Goal: Task Accomplishment & Management: Use online tool/utility

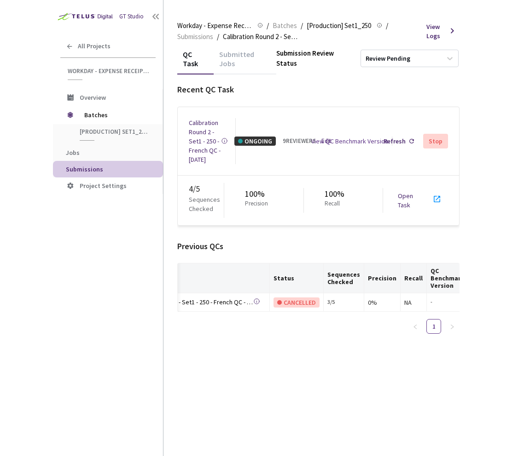
scroll to position [0, 60]
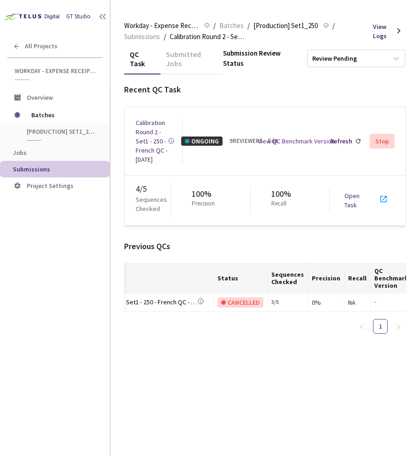
click at [356, 203] on link "Open Task" at bounding box center [352, 200] width 15 height 17
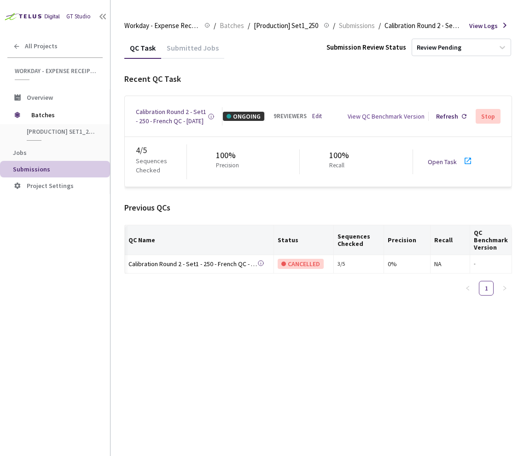
scroll to position [0, 0]
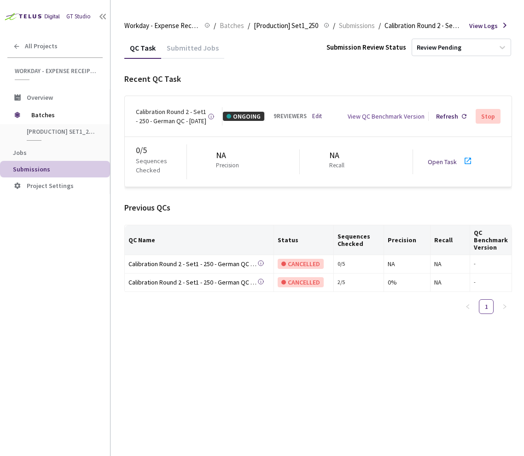
click at [462, 167] on icon at bounding box center [467, 161] width 11 height 11
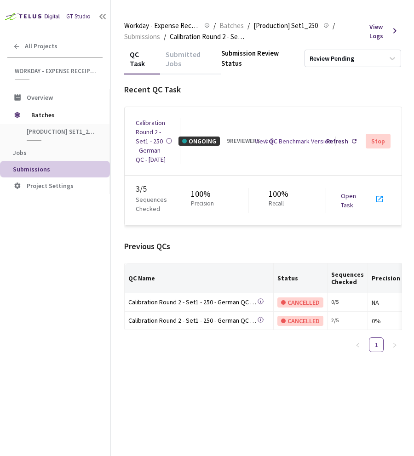
click at [378, 207] on link at bounding box center [379, 202] width 11 height 8
